Goal: Task Accomplishment & Management: Use online tool/utility

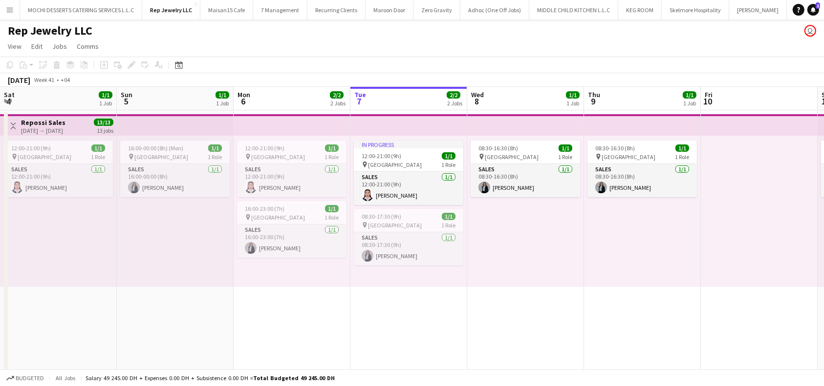
scroll to position [0, 234]
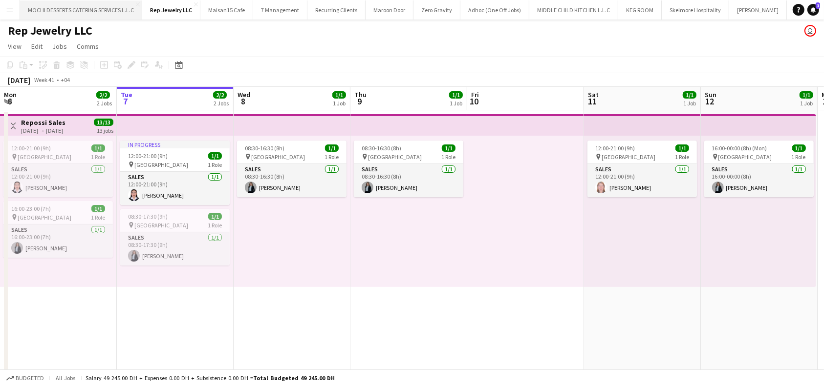
click at [109, 15] on button "MOCHI DESSERTS CATERING SERVICES L.L.C Close" at bounding box center [81, 9] width 122 height 19
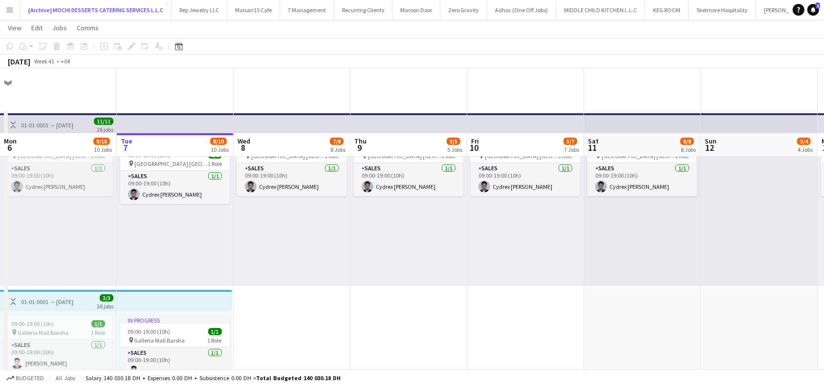
scroll to position [65, 0]
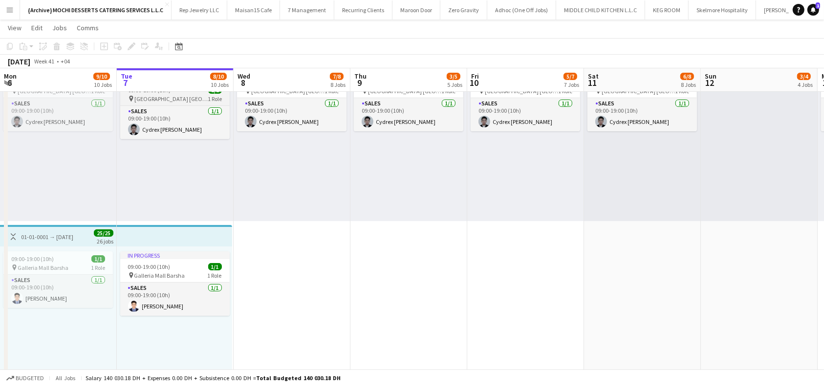
click at [164, 70] on app-top-bar at bounding box center [175, 58] width 117 height 21
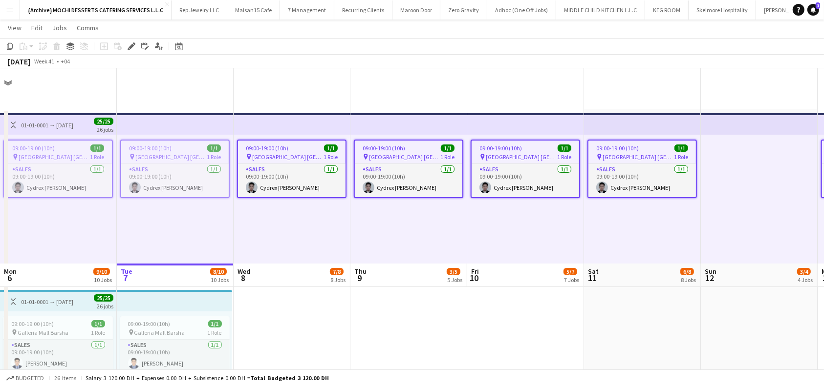
scroll to position [195, 0]
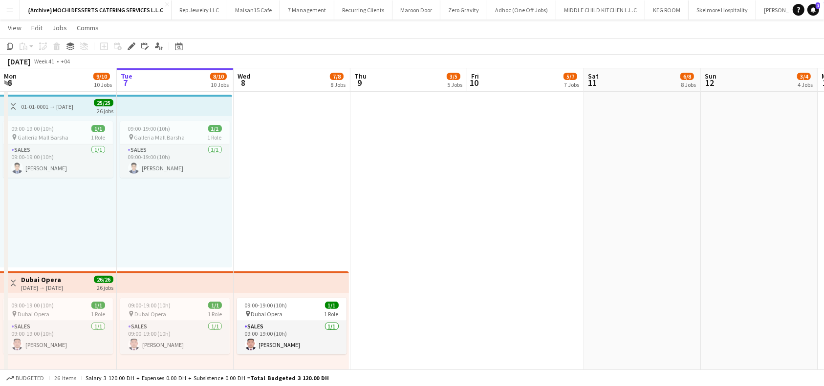
click at [70, 107] on div "01-01-0001 → [DATE]" at bounding box center [47, 106] width 52 height 7
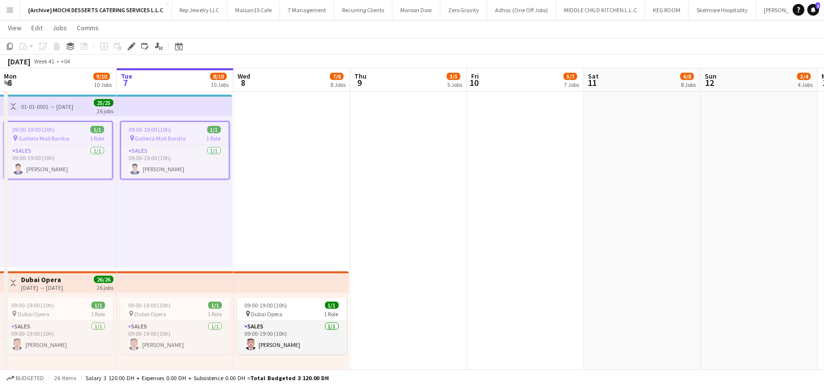
click at [82, 80] on app-board-header-date "Mon 6 9/10 10 Jobs" at bounding box center [58, 79] width 117 height 23
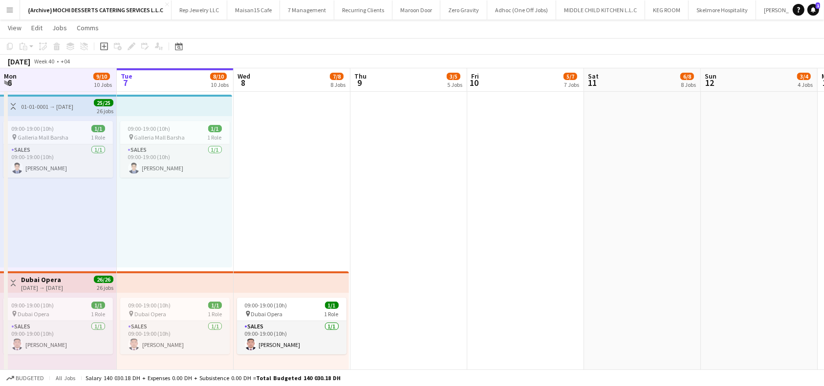
scroll to position [0, 207]
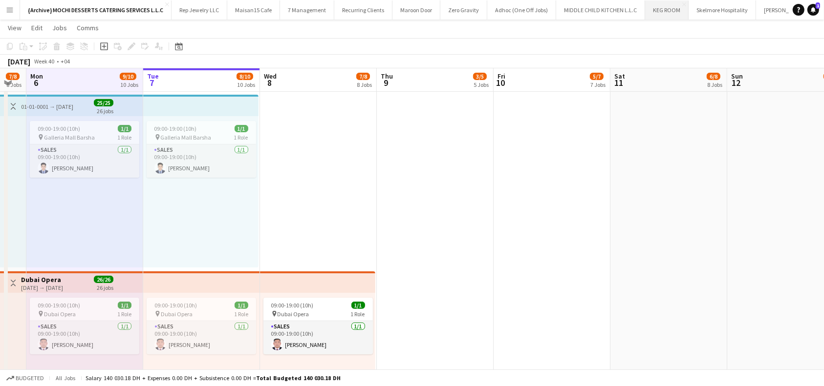
drag, startPoint x: 94, startPoint y: 68, endPoint x: 653, endPoint y: 3, distance: 563.1
click at [78, 68] on div "[DATE] Week 40 • +04" at bounding box center [39, 62] width 78 height 14
click at [81, 75] on app-board-header-date "Mon 6 9/10 10 Jobs" at bounding box center [84, 79] width 117 height 23
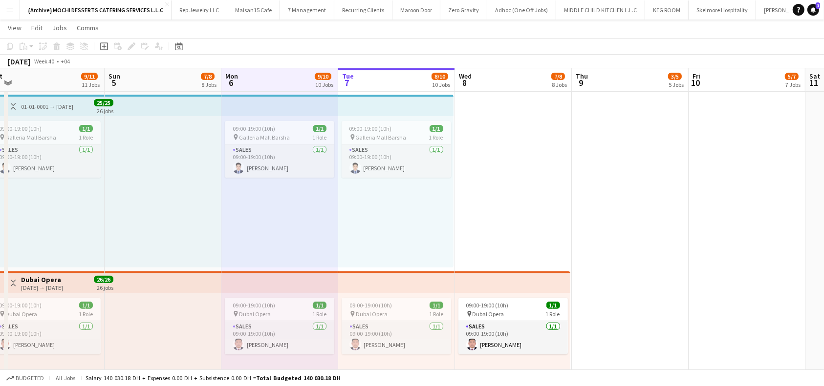
scroll to position [0, 285]
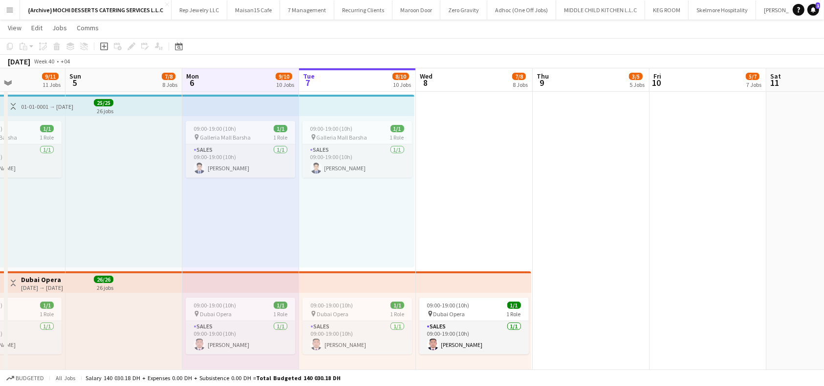
click at [139, 85] on app-board-header-date "Sun 5 7/8 8 Jobs" at bounding box center [123, 79] width 117 height 23
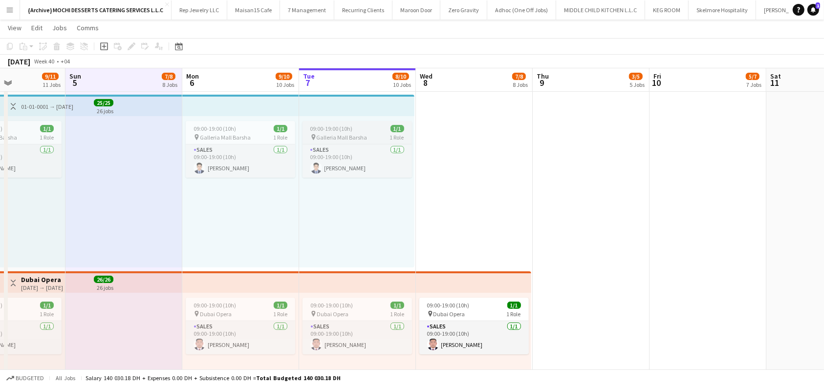
click at [352, 130] on div "09:00-19:00 (10h) 1/1" at bounding box center [356, 128] width 109 height 7
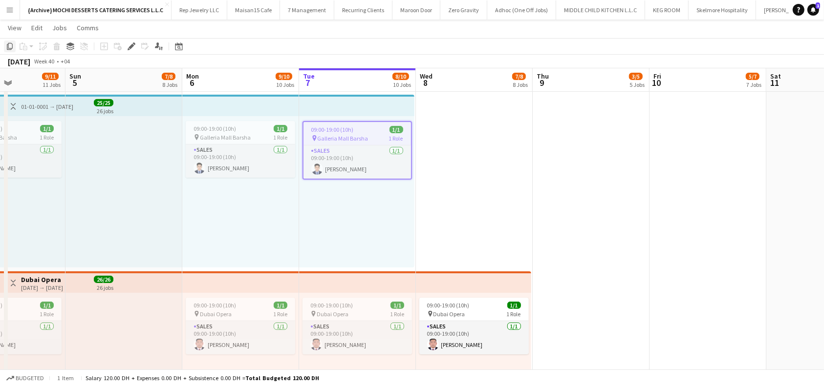
click at [8, 44] on icon "Copy" at bounding box center [10, 47] width 8 height 8
click at [12, 45] on icon "Copy" at bounding box center [10, 47] width 8 height 8
click at [109, 126] on div at bounding box center [123, 191] width 117 height 151
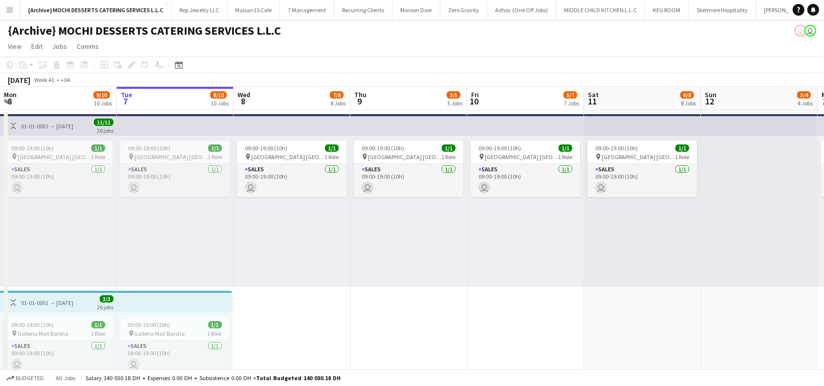
click at [165, 305] on app-top-bar at bounding box center [174, 301] width 115 height 21
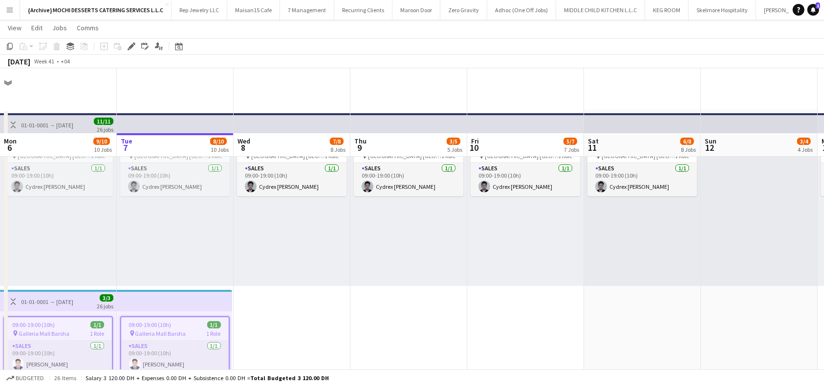
click at [180, 290] on app-top-bar at bounding box center [174, 300] width 115 height 21
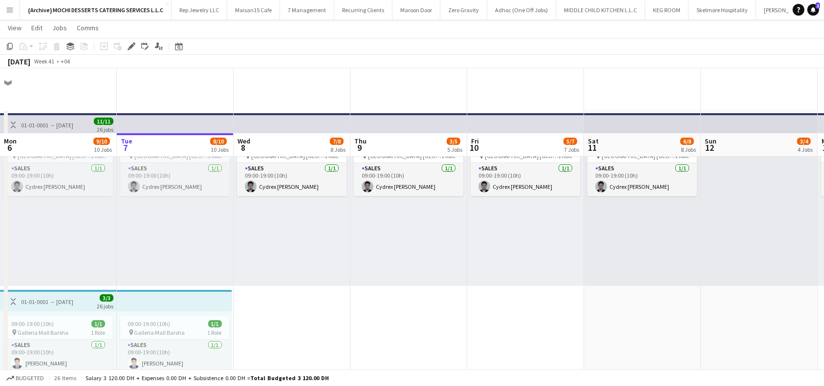
scroll to position [65, 0]
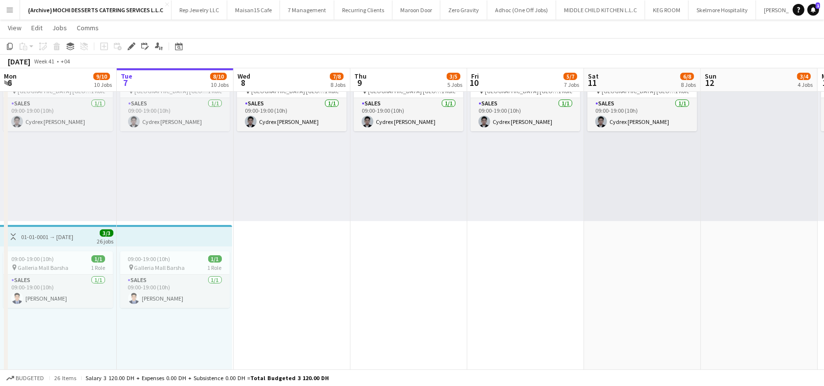
click at [181, 238] on app-top-bar at bounding box center [174, 235] width 115 height 21
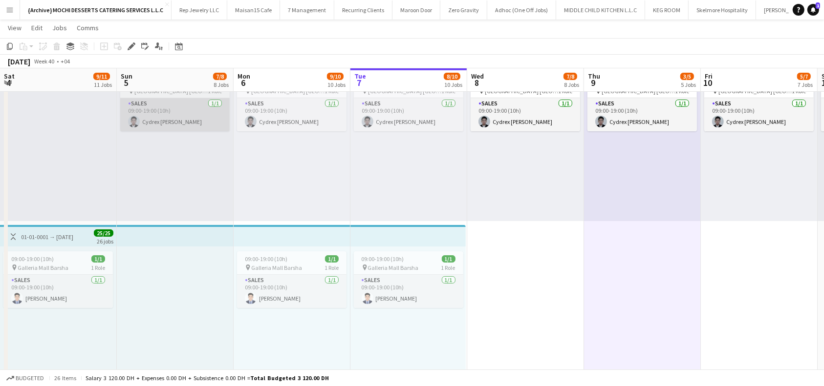
click at [404, 258] on div "09:00-19:00 (10h) 1/1" at bounding box center [408, 258] width 109 height 7
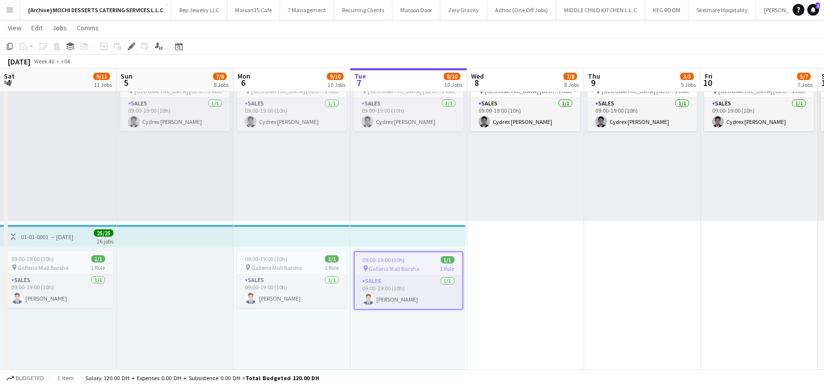
click at [8, 45] on icon "Copy" at bounding box center [10, 47] width 8 height 8
click at [151, 259] on div at bounding box center [175, 322] width 117 height 151
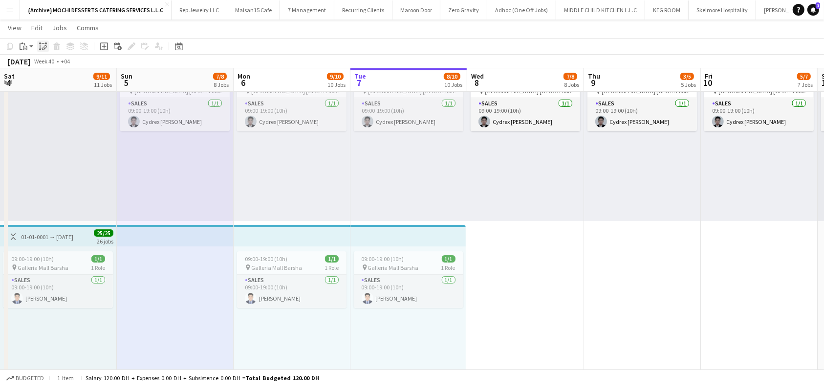
drag, startPoint x: 44, startPoint y: 46, endPoint x: 205, endPoint y: 256, distance: 263.8
click at [44, 46] on icon "Paste linked Job" at bounding box center [43, 47] width 8 height 8
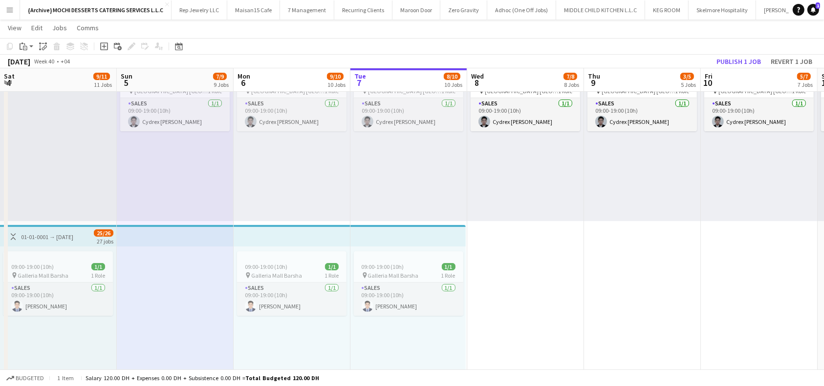
scroll to position [0, 234]
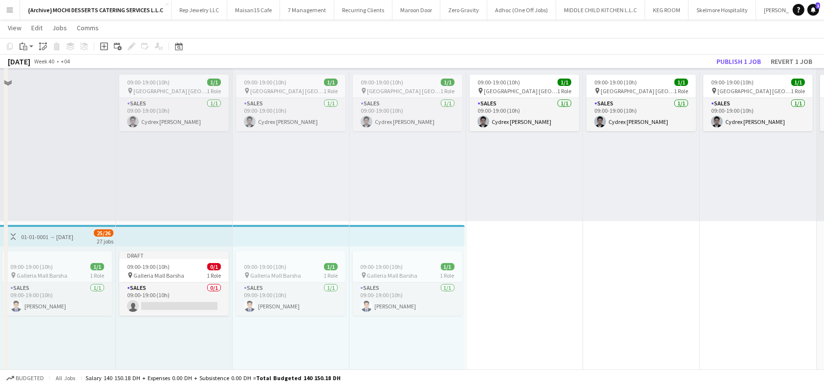
click at [188, 302] on div "Draft 09:00-19:00 (10h) 0/1 pin Galleria Mall Barsha 1 Role Sales 0/1 09:00-19:…" at bounding box center [174, 322] width 117 height 151
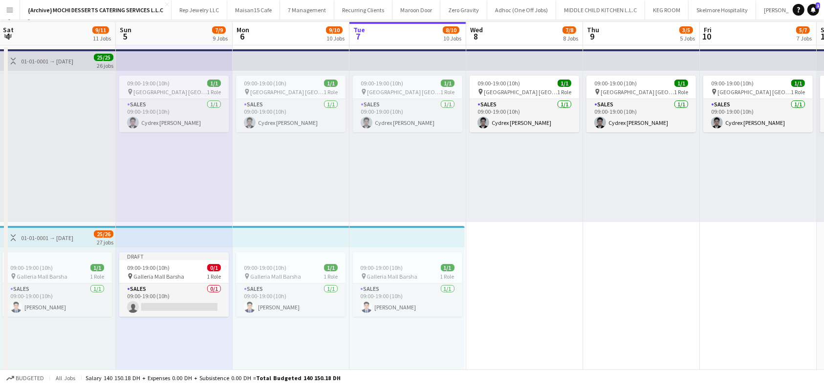
scroll to position [0, 0]
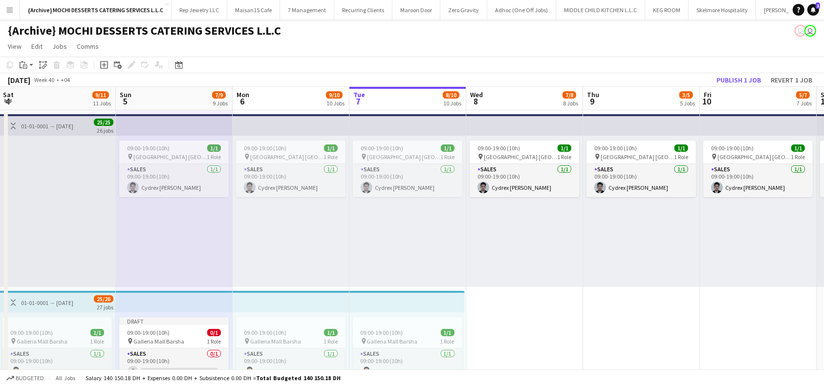
click at [195, 306] on app-top-bar at bounding box center [174, 301] width 117 height 21
click at [195, 349] on app-card-role "Sales 0/1 09:00-19:00 (10h) single-neutral-actions" at bounding box center [173, 365] width 109 height 33
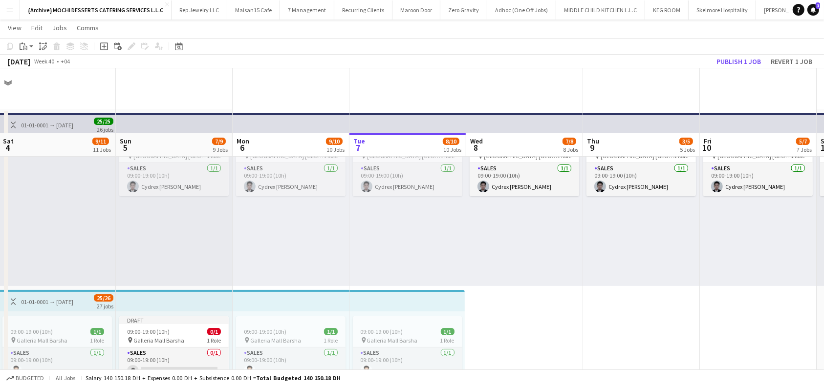
click at [195, 348] on app-card-role "Sales 0/1 09:00-19:00 (10h) single-neutral-actions" at bounding box center [173, 364] width 109 height 33
click at [198, 348] on app-card-role "Sales 0/1 09:00-19:00 (10h) single-neutral-actions" at bounding box center [173, 364] width 109 height 33
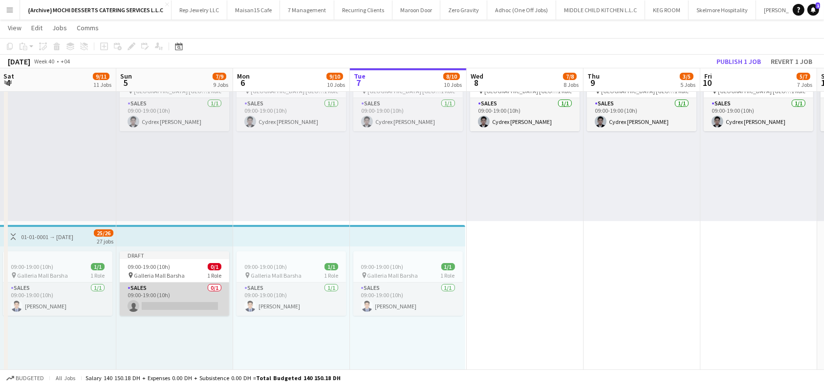
click at [188, 302] on app-card-role "Sales 0/1 09:00-19:00 (10h) single-neutral-actions" at bounding box center [174, 299] width 109 height 33
click at [182, 303] on app-card-role "Sales 0/1 09:00-19:00 (10h) single-neutral-actions" at bounding box center [174, 299] width 109 height 33
